Goal: Browse casually

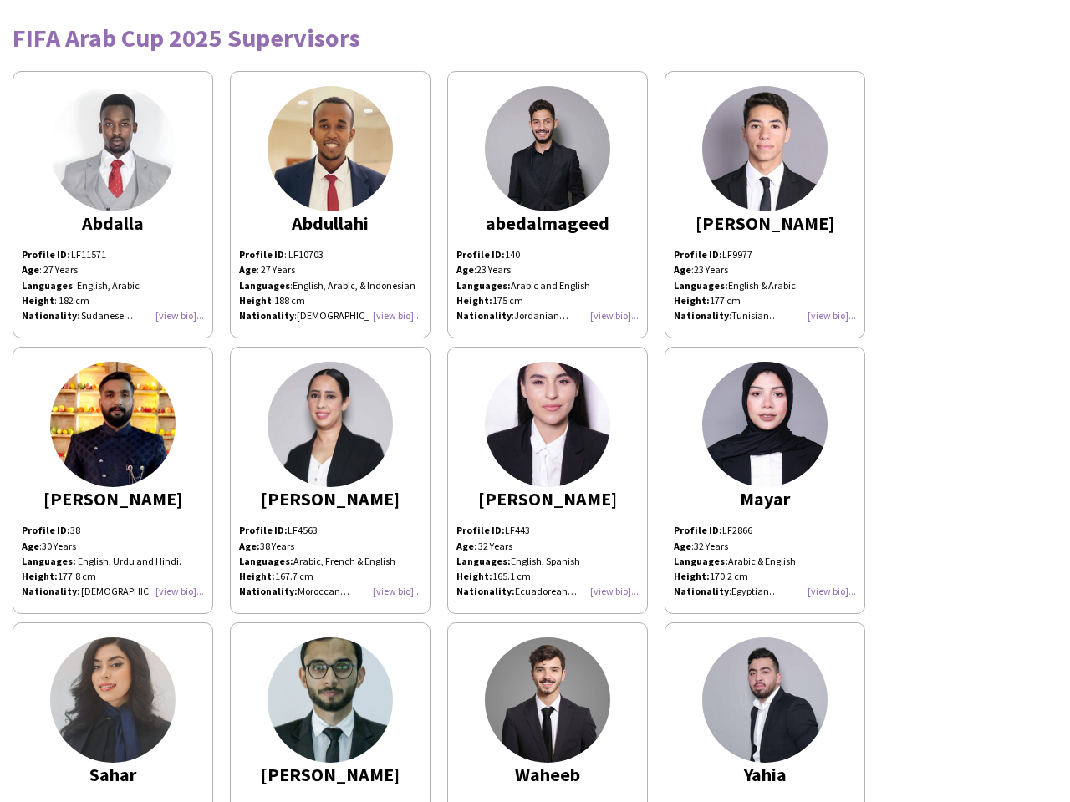
click at [535, 401] on img at bounding box center [547, 424] width 125 height 125
click at [113, 205] on img at bounding box center [112, 148] width 125 height 125
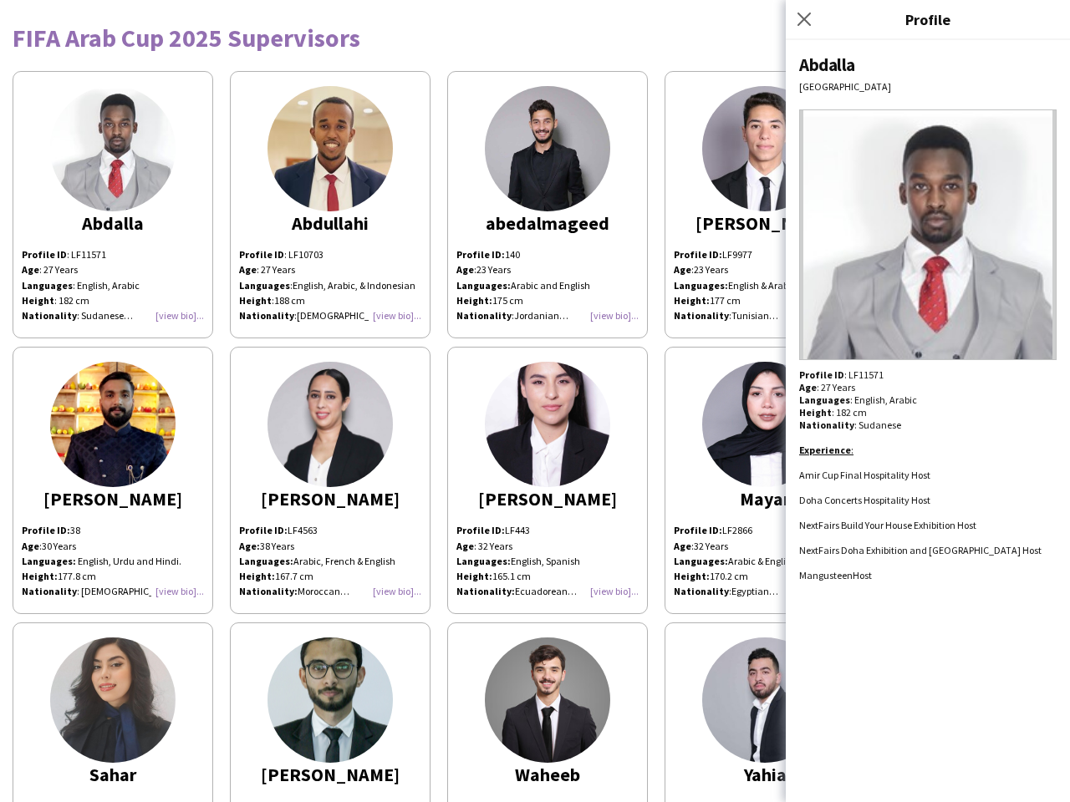
click at [330, 205] on img at bounding box center [329, 148] width 125 height 125
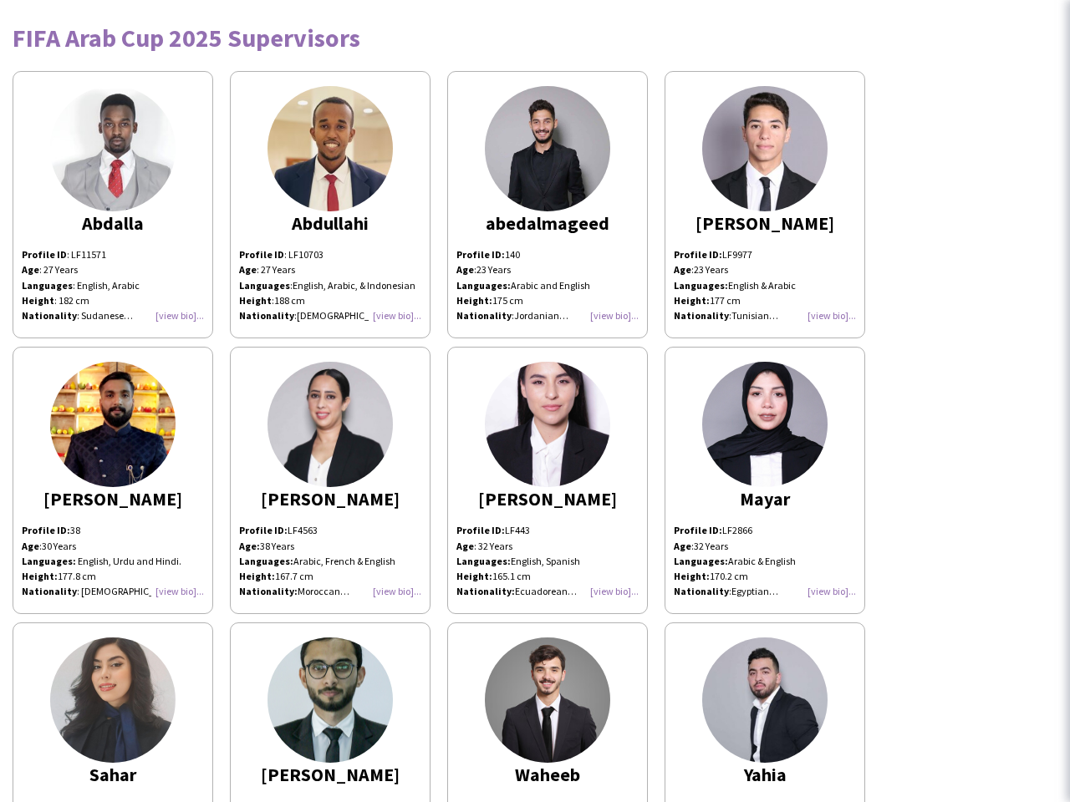
click at [547, 205] on img at bounding box center [547, 148] width 125 height 125
click at [765, 205] on img at bounding box center [764, 148] width 125 height 125
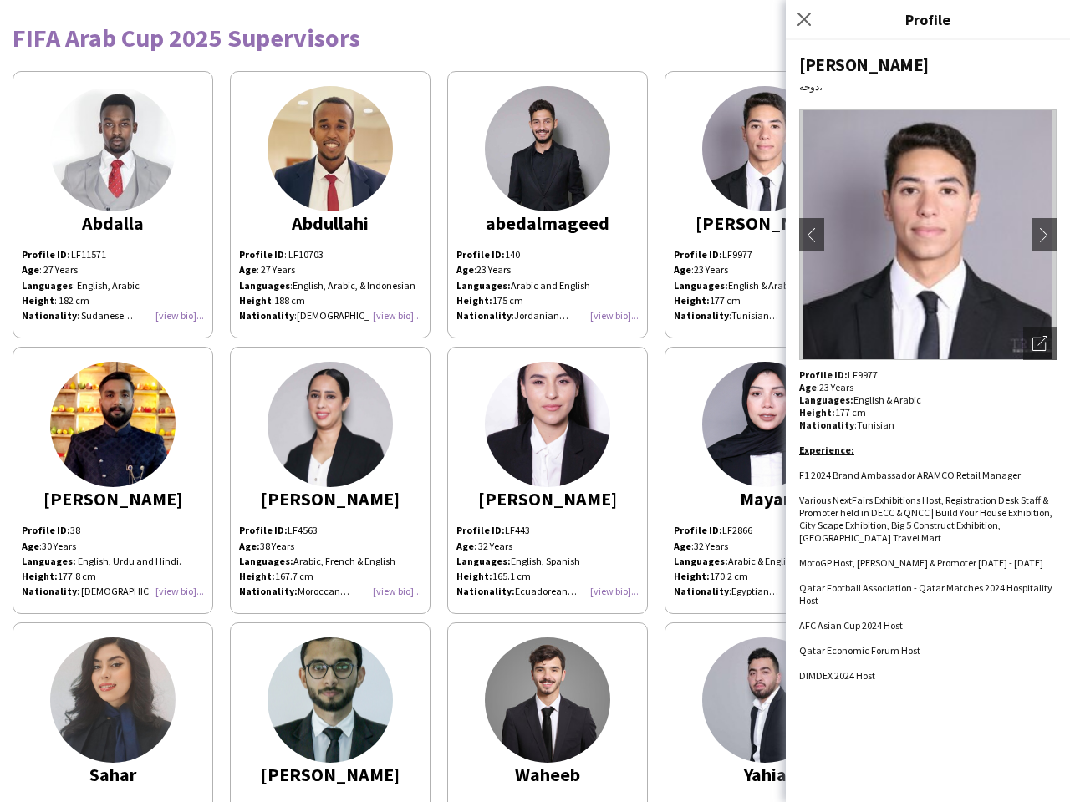
click at [113, 481] on img at bounding box center [112, 424] width 125 height 125
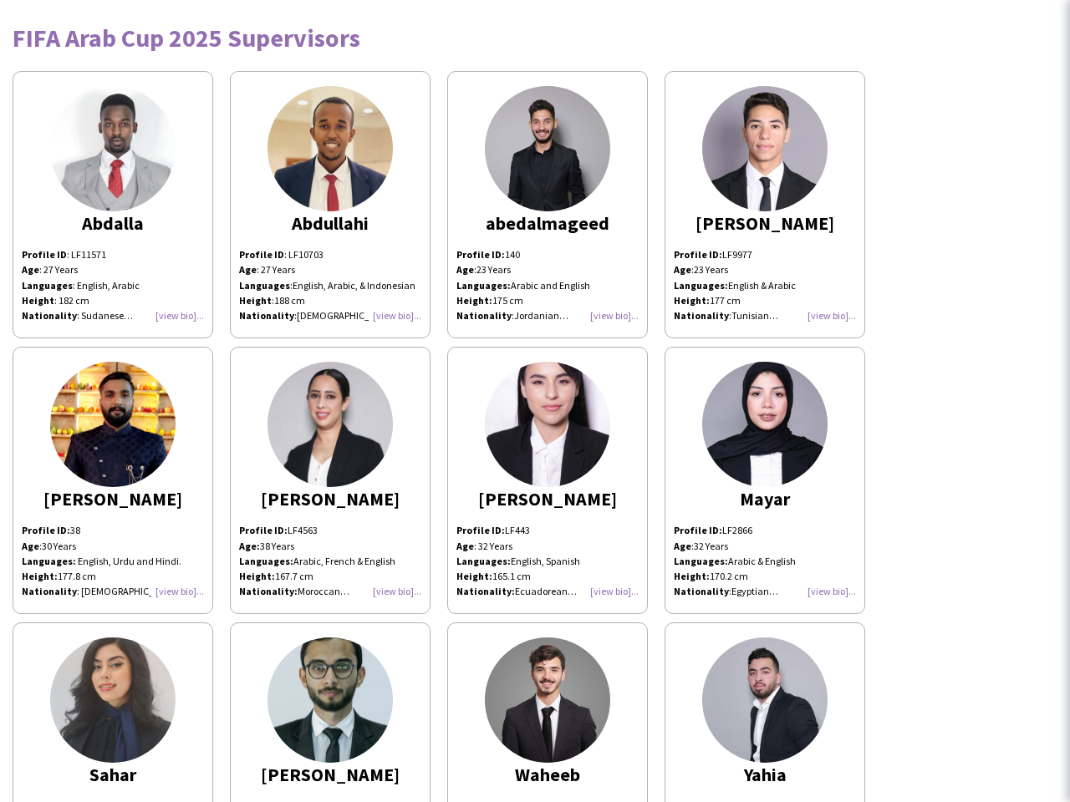
click at [330, 481] on img at bounding box center [329, 424] width 125 height 125
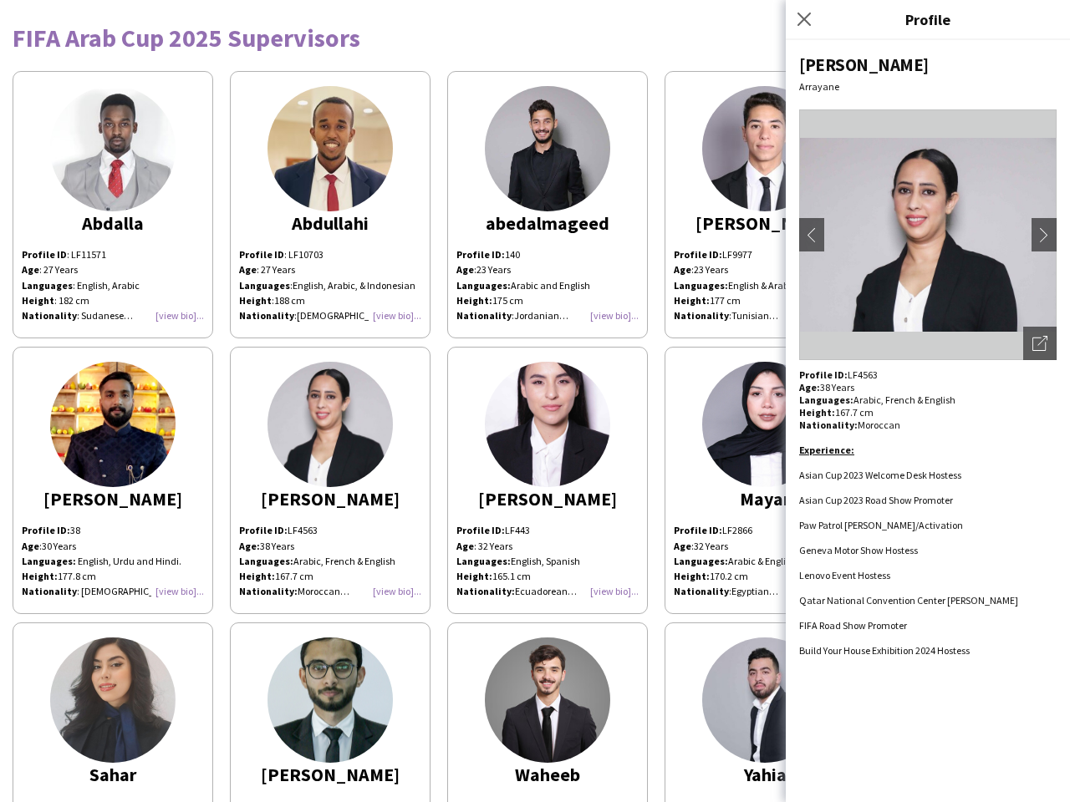
click at [547, 481] on img at bounding box center [547, 424] width 125 height 125
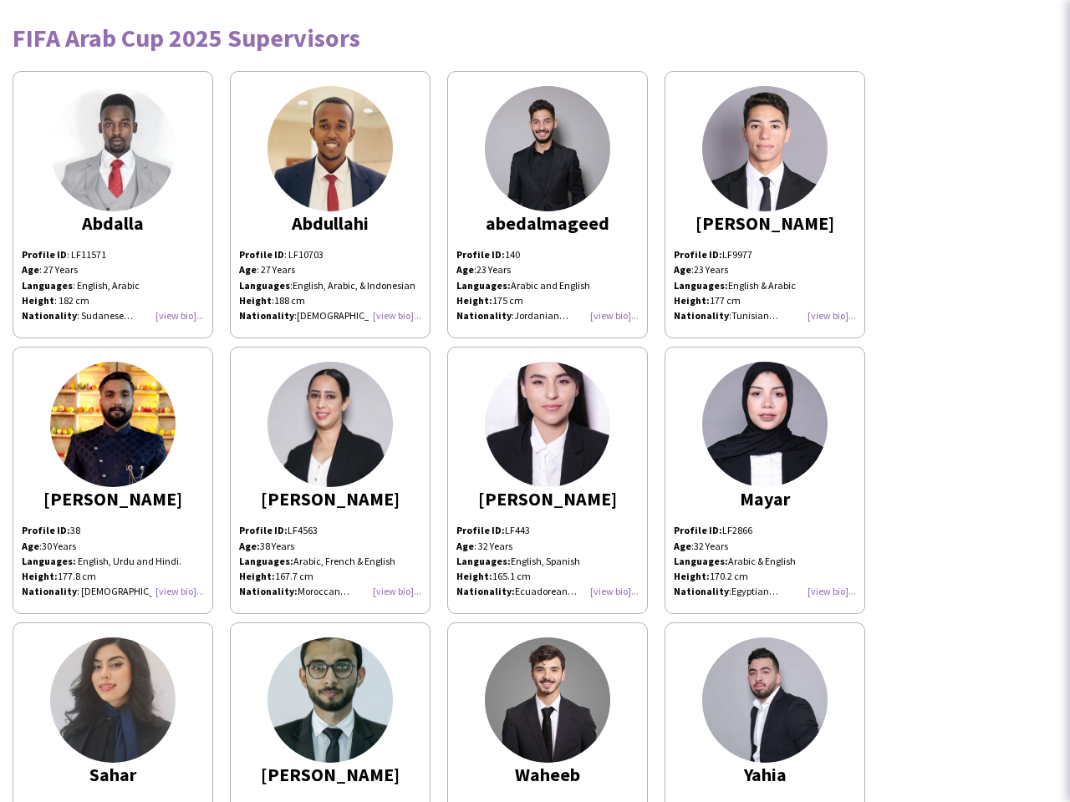
click at [765, 481] on img at bounding box center [764, 424] width 125 height 125
click at [113, 712] on img at bounding box center [112, 700] width 125 height 125
